Goal: Task Accomplishment & Management: Use online tool/utility

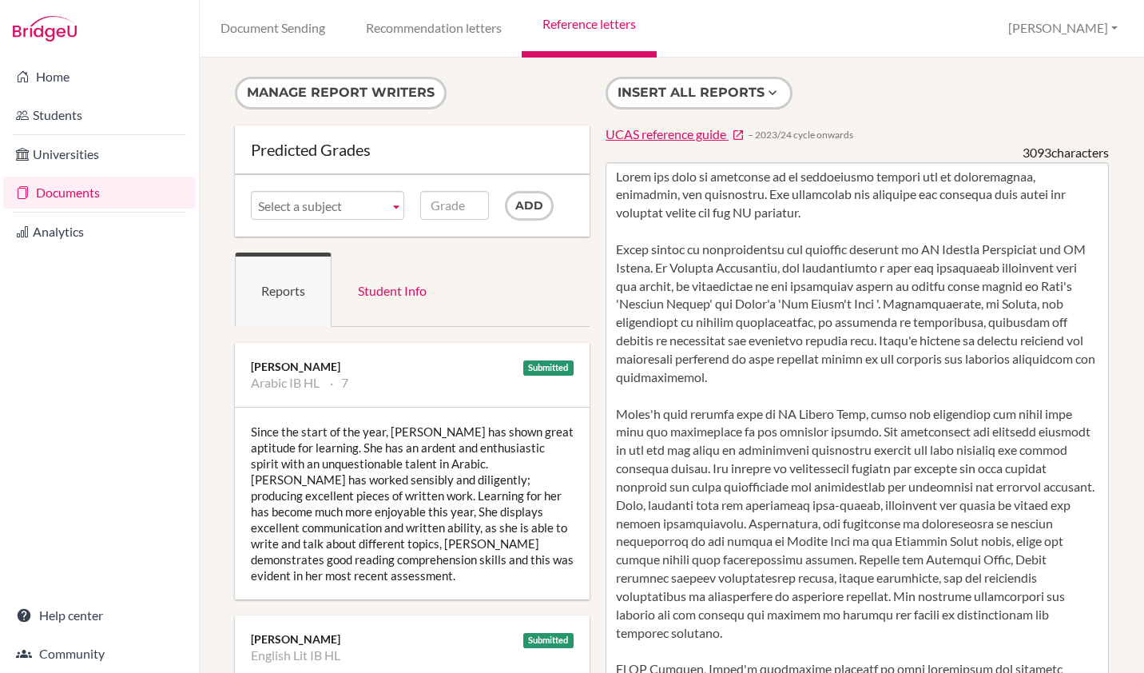
scroll to position [428, 0]
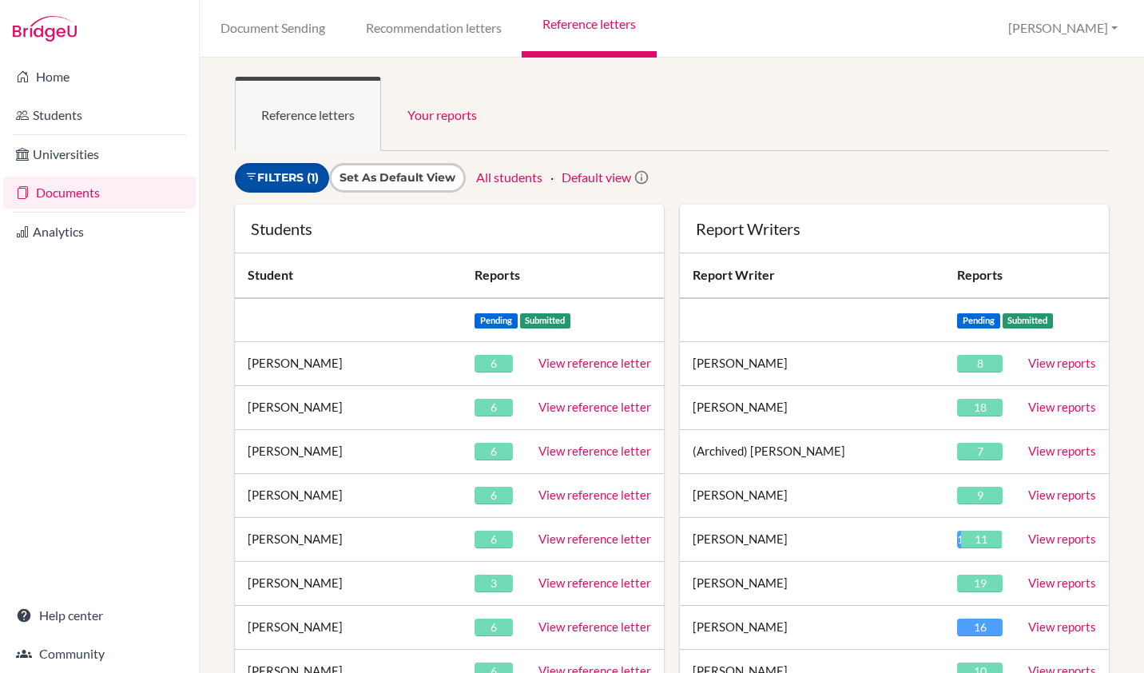
click at [272, 181] on link "Filters (1)" at bounding box center [282, 178] width 94 height 30
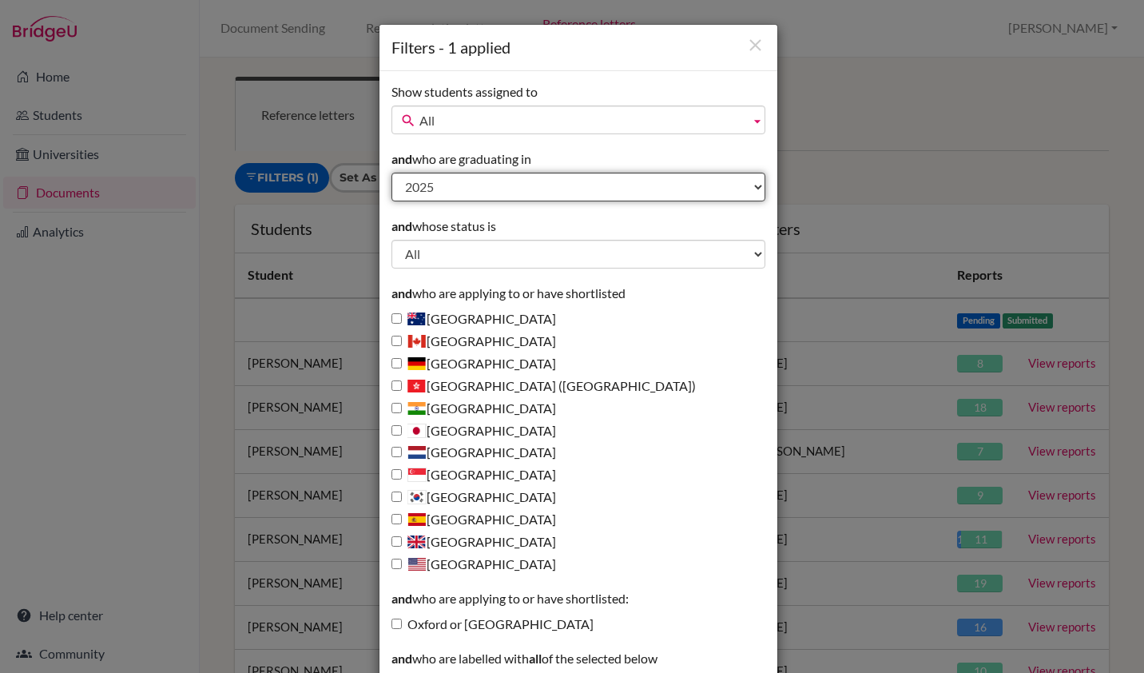
click at [441, 193] on select "All 2027 2026 2025 2024 2023 2022 2021 2020" at bounding box center [578, 187] width 374 height 29
select select "2026"
click at [391, 173] on select "All 2027 2026 2025 2024 2023 2022 2021 2020" at bounding box center [578, 187] width 374 height 29
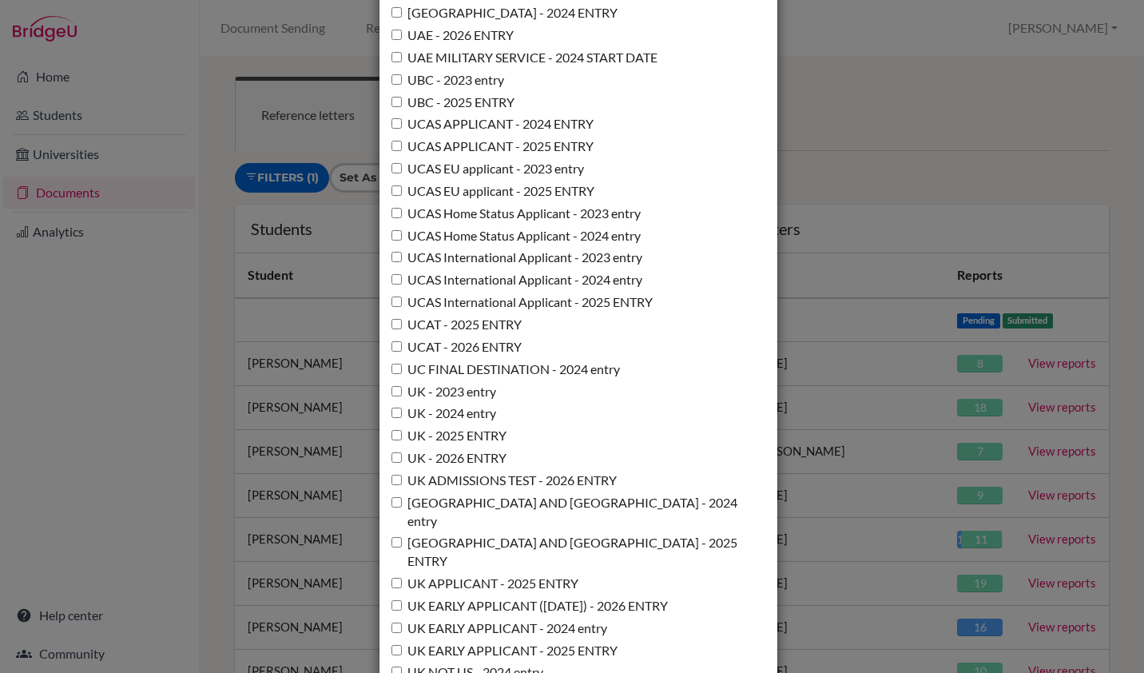
scroll to position [11658, 0]
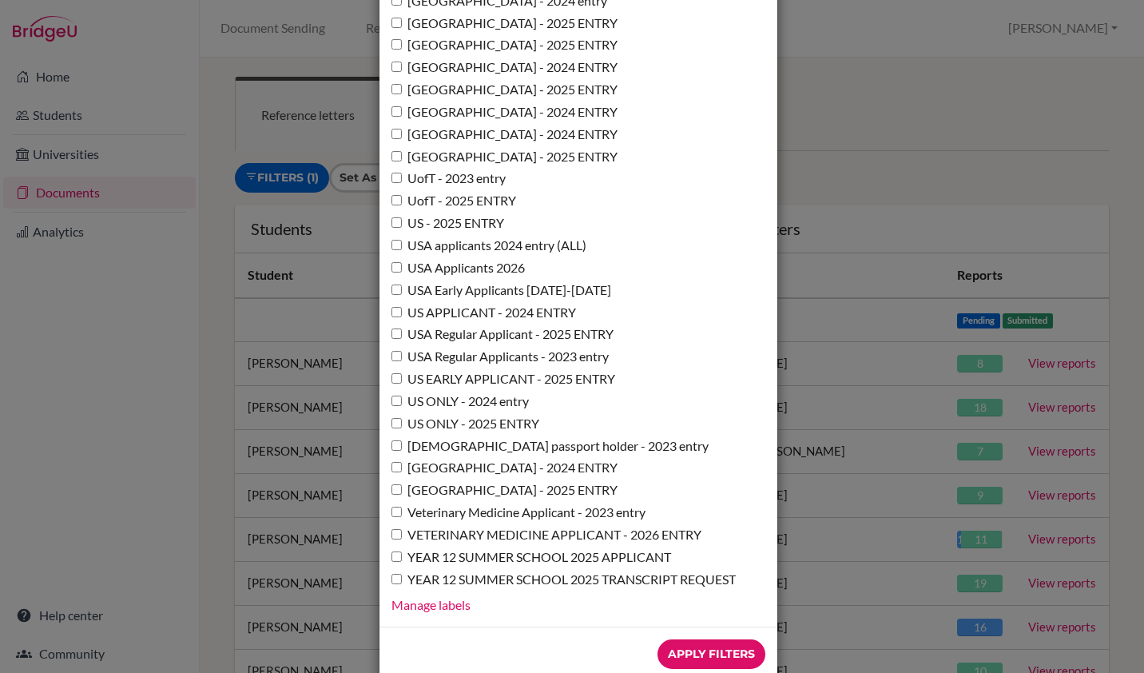
click at [708, 639] on input "Apply Filters" at bounding box center [711, 654] width 108 height 30
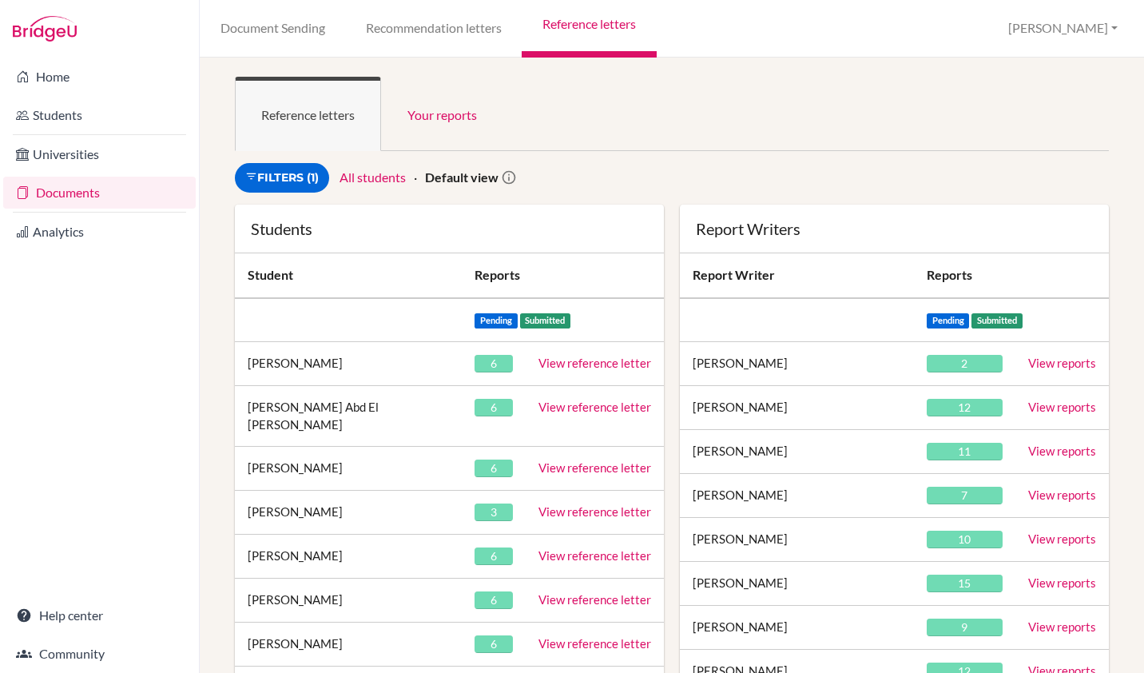
click at [896, 128] on ul "Reference letters Your reports" at bounding box center [672, 114] width 874 height 74
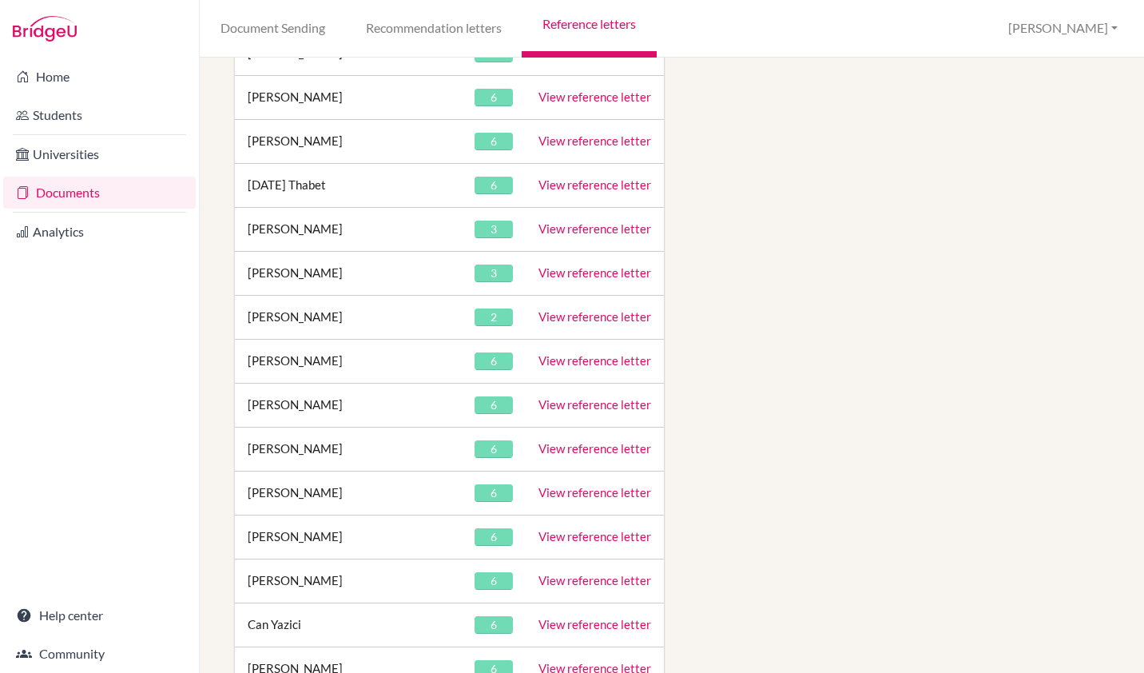
click at [585, 441] on link "View reference letter" at bounding box center [594, 448] width 113 height 14
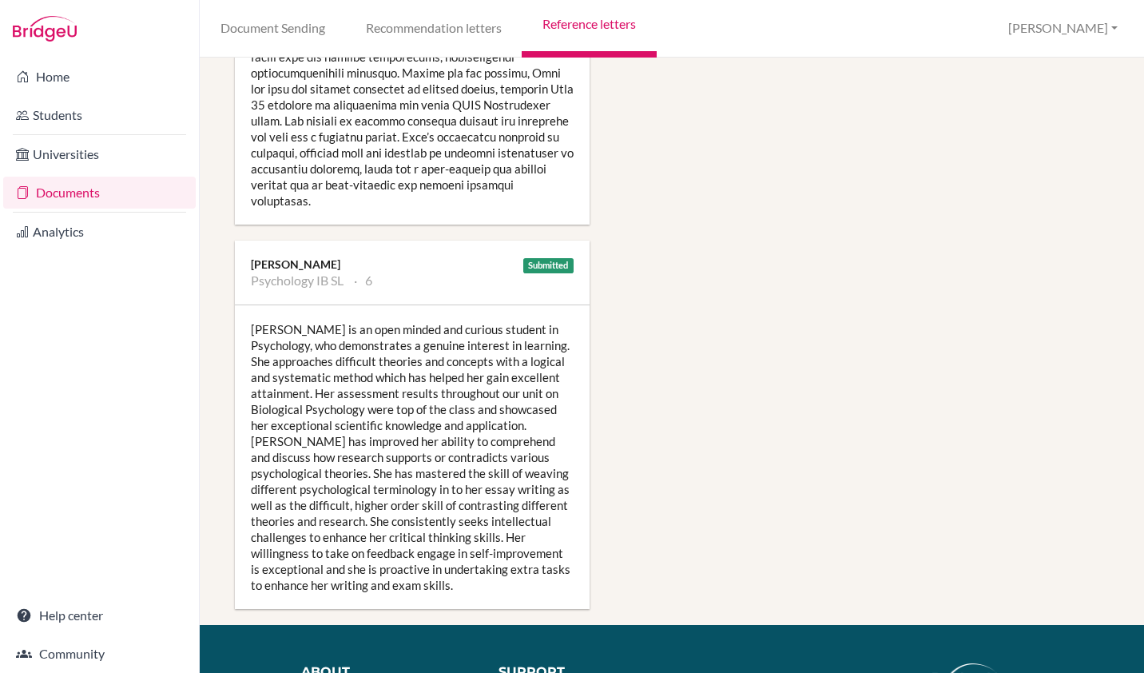
scroll to position [2089, 0]
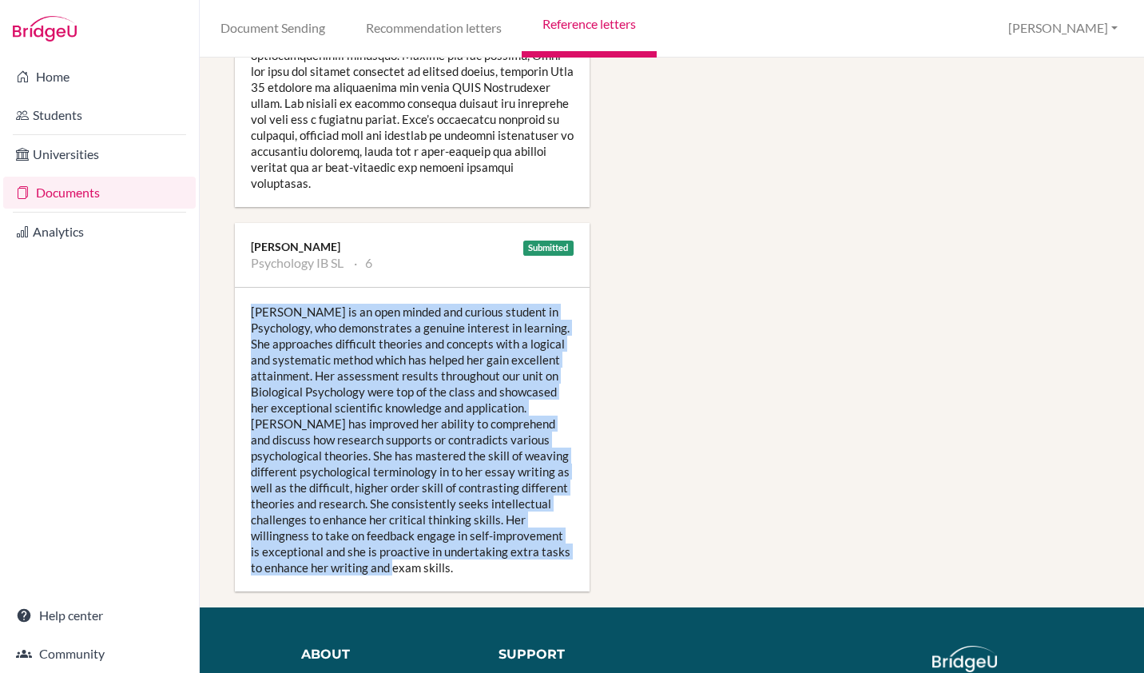
drag, startPoint x: 251, startPoint y: 247, endPoint x: 501, endPoint y: 506, distance: 359.8
click at [501, 506] on div "Xiaodan is an open minded and curious student in Psychology, who demonstrates a…" at bounding box center [412, 440] width 355 height 304
copy div "Xiaodan is an open minded and curious student in Psychology, who demonstrates a…"
